Goal: Transaction & Acquisition: Purchase product/service

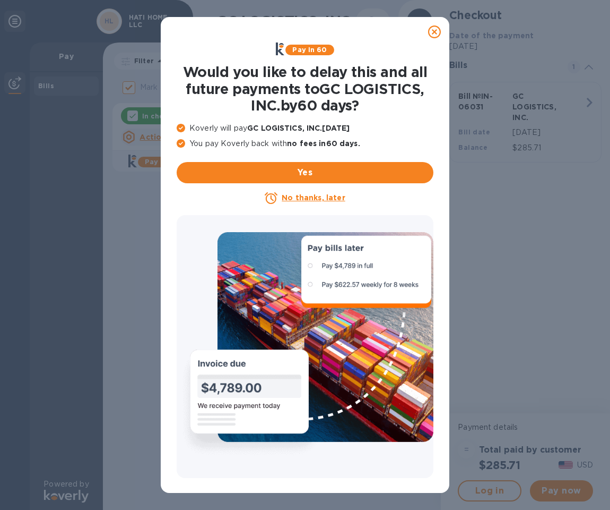
click at [326, 195] on u "No thanks, later" at bounding box center [313, 197] width 63 height 8
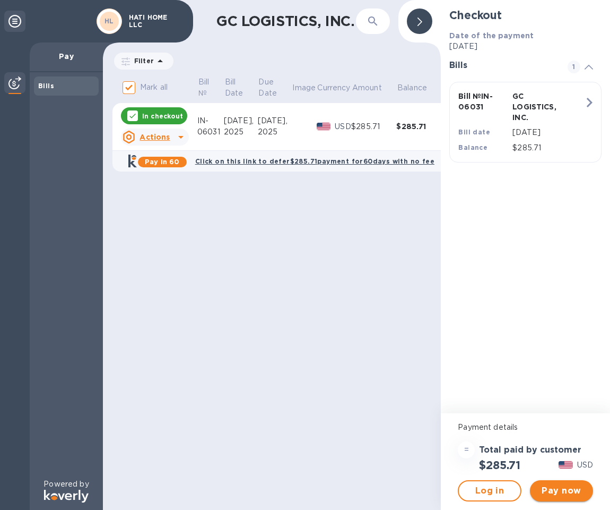
click at [560, 492] on span "Pay now" at bounding box center [562, 490] width 46 height 13
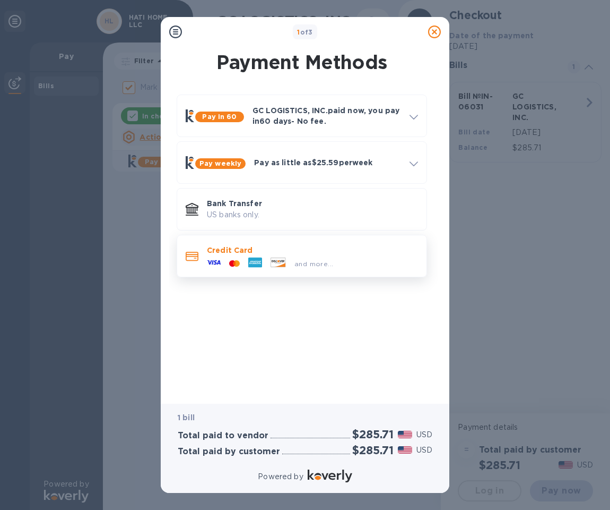
click at [285, 263] on icon at bounding box center [278, 261] width 14 height 9
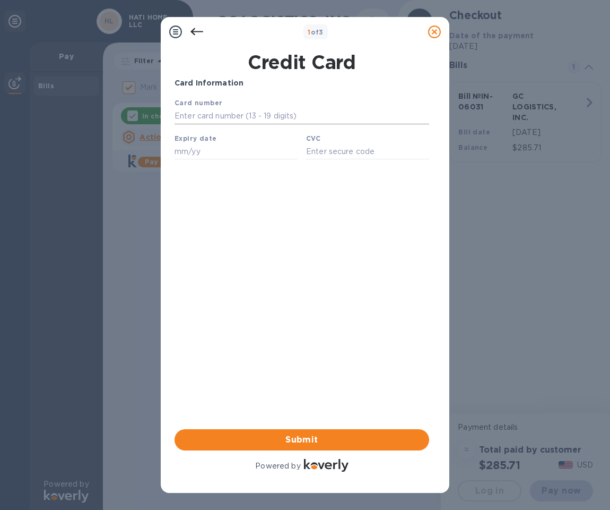
click at [227, 114] on input "text" at bounding box center [302, 116] width 255 height 16
type input "[CREDIT_CARD_NUMBER]"
type input "06/29"
type input "8161"
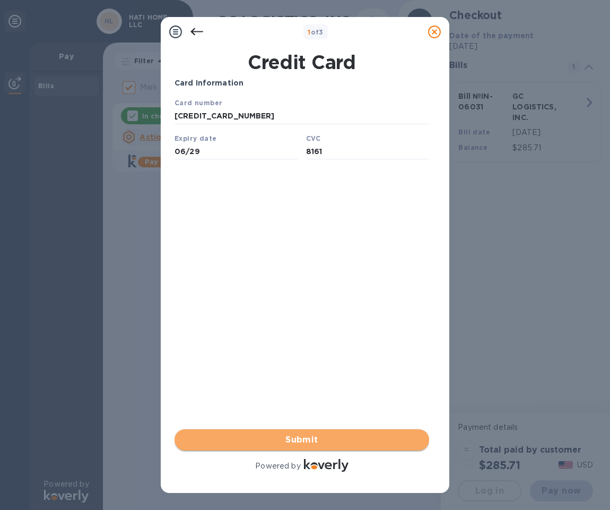
click at [332, 443] on span "Submit" at bounding box center [302, 439] width 238 height 13
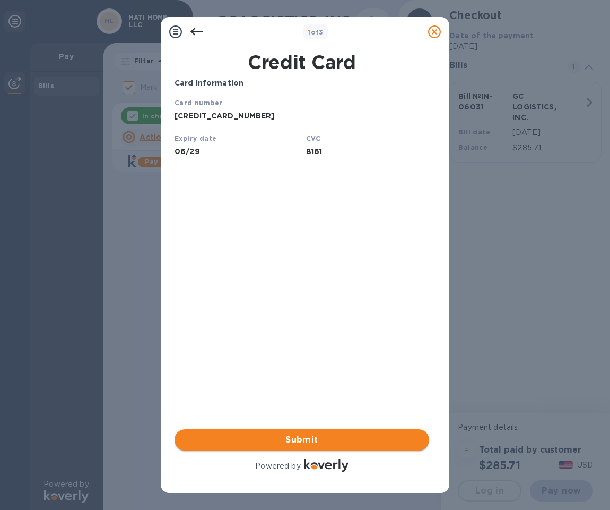
click at [302, 441] on span "Submit" at bounding box center [302, 439] width 238 height 13
